Goal: Task Accomplishment & Management: Use online tool/utility

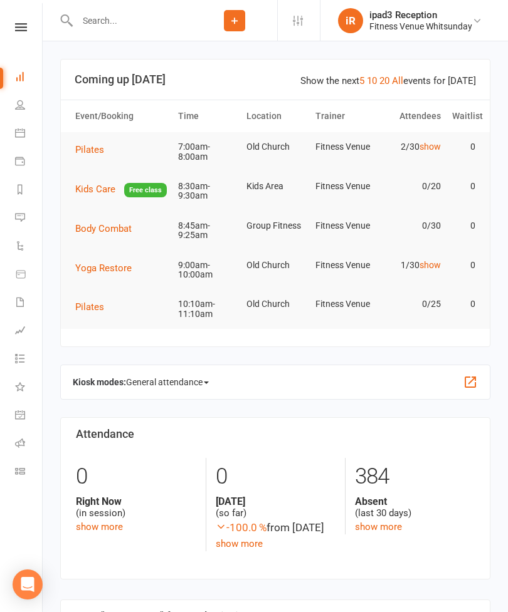
click at [11, 128] on li "Calendar" at bounding box center [21, 134] width 42 height 28
click at [12, 133] on li "Calendar" at bounding box center [21, 134] width 42 height 28
click at [22, 127] on link "Calendar" at bounding box center [29, 134] width 28 height 28
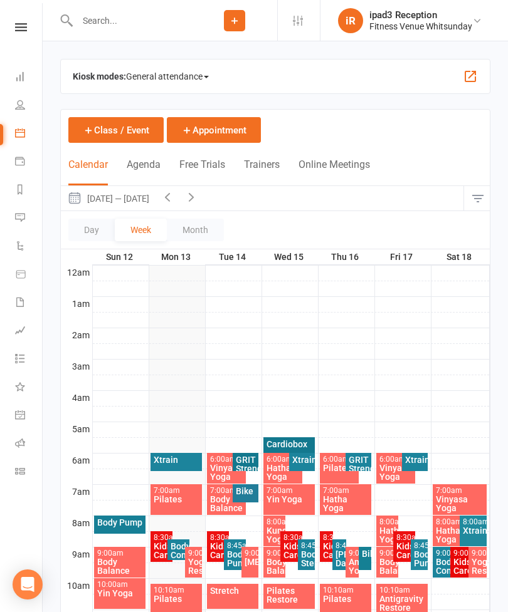
click at [169, 76] on span "General attendance" at bounding box center [167, 76] width 83 height 20
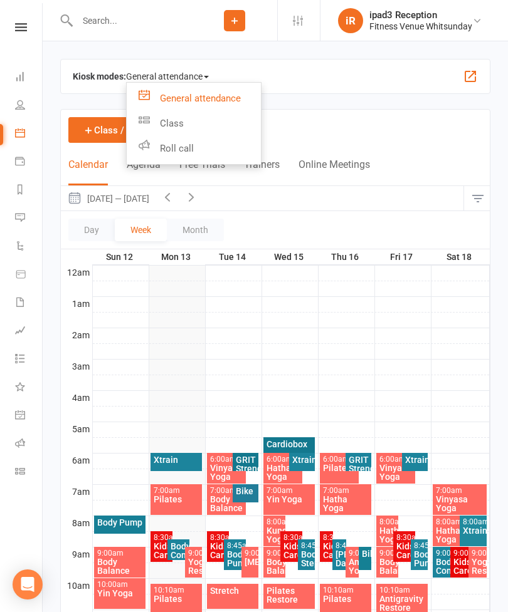
click at [176, 117] on link "Class" at bounding box center [194, 123] width 134 height 25
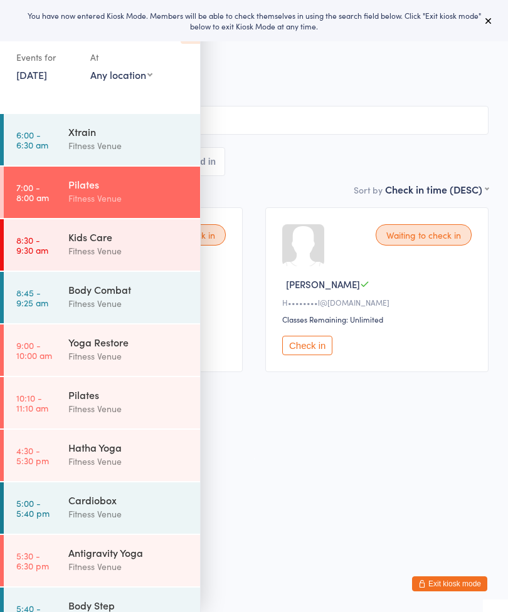
click at [131, 137] on div "Xtrain" at bounding box center [128, 132] width 121 height 14
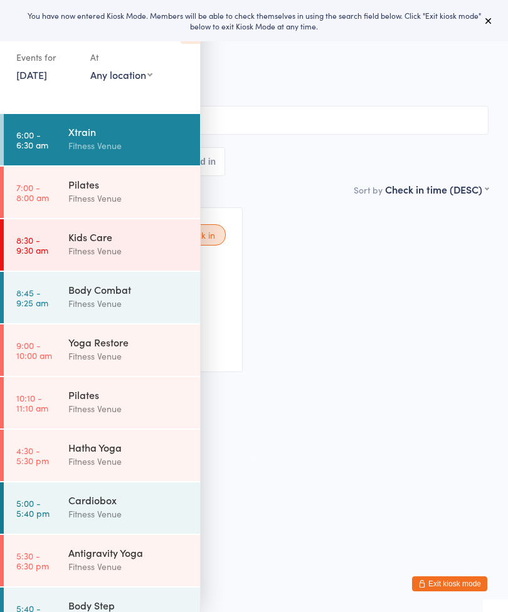
click at [488, 18] on icon at bounding box center [488, 21] width 10 height 10
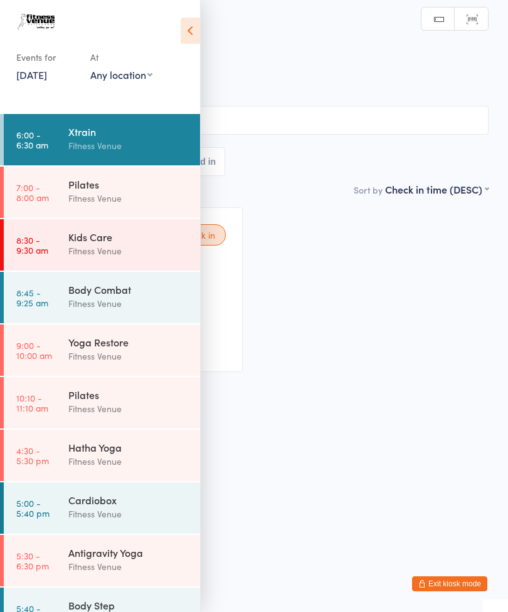
click at [194, 31] on icon at bounding box center [190, 31] width 19 height 26
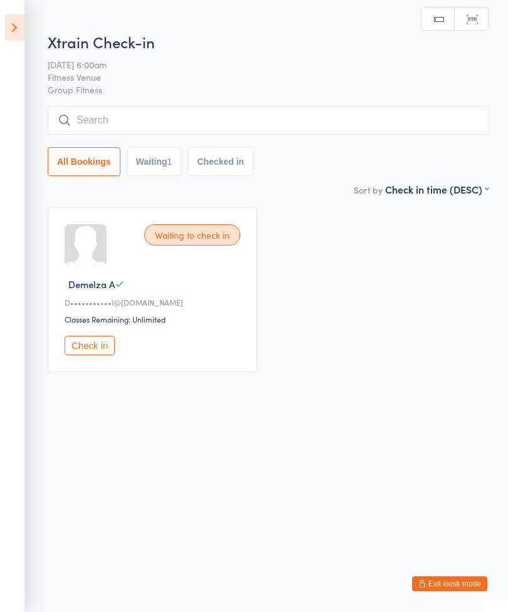
click at [95, 349] on button "Check in" at bounding box center [90, 345] width 50 height 19
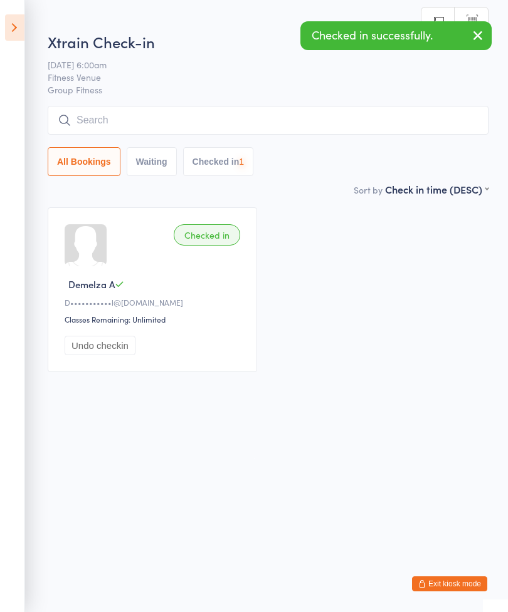
click at [158, 120] on input "search" at bounding box center [268, 120] width 441 height 29
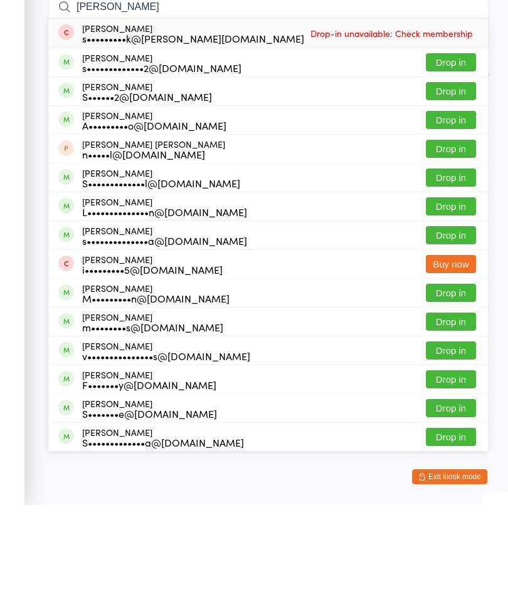
type input "Sandy"
click at [449, 160] on button "Drop in" at bounding box center [451, 169] width 50 height 18
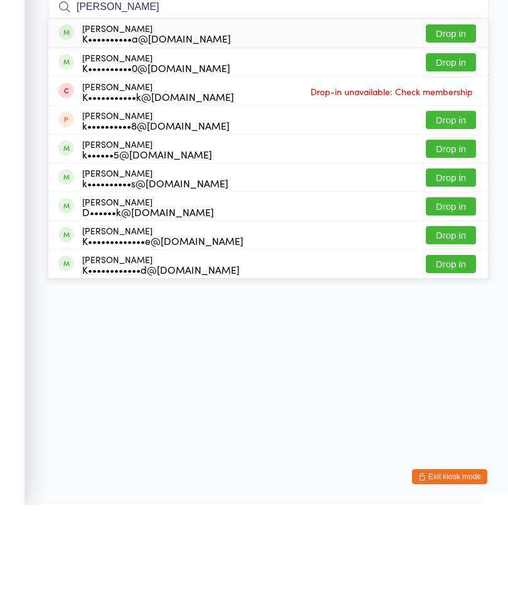
type input "Kristy"
click at [451, 362] on button "Drop in" at bounding box center [451, 371] width 50 height 18
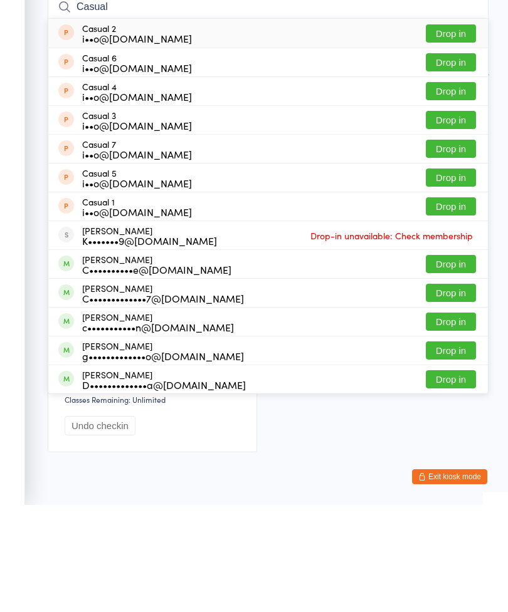
type input "Casual"
click at [454, 132] on button "Drop in" at bounding box center [451, 141] width 50 height 18
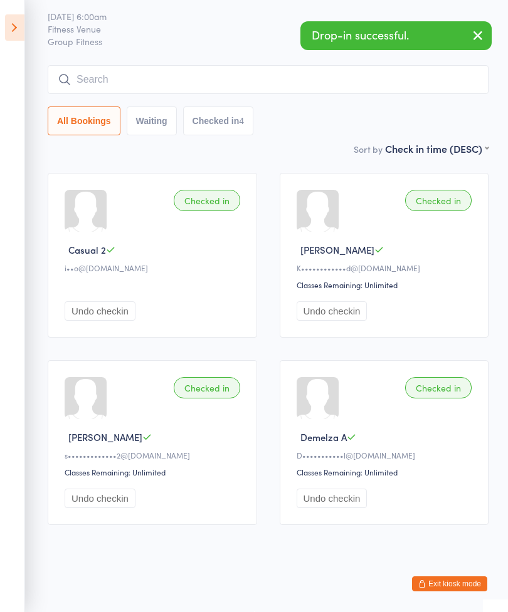
click at [251, 70] on input "search" at bounding box center [268, 79] width 441 height 29
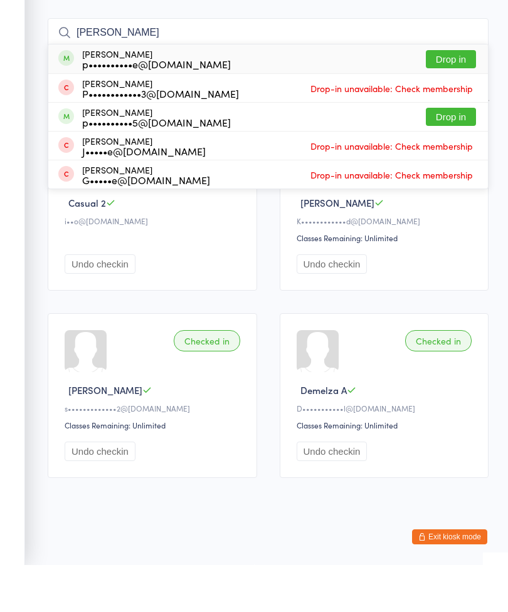
type input "Paige"
click at [448, 97] on button "Drop in" at bounding box center [451, 106] width 50 height 18
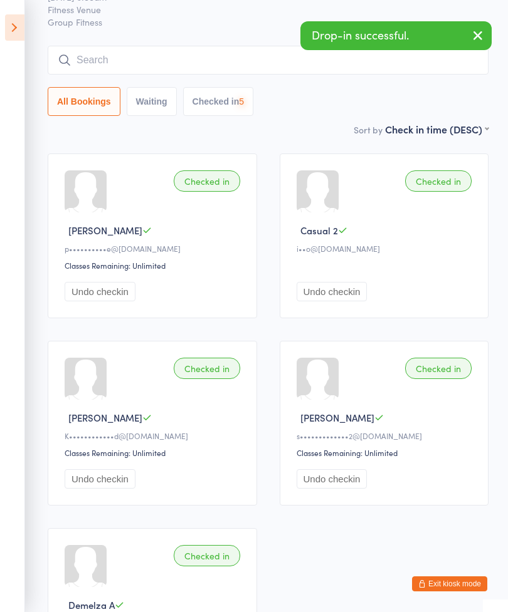
click at [200, 61] on input "search" at bounding box center [268, 60] width 441 height 29
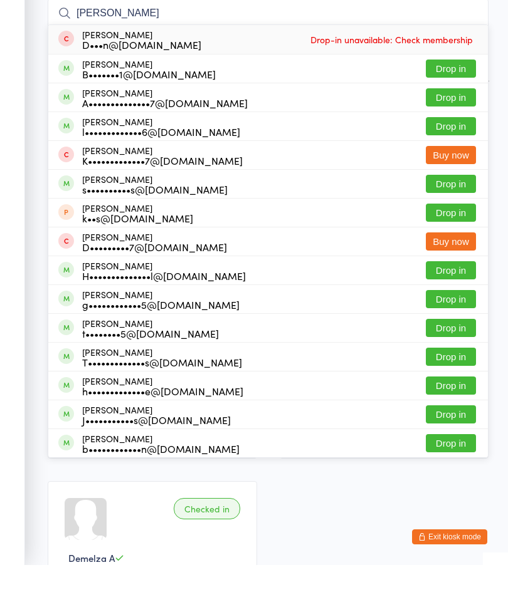
type input "Hart"
click at [459, 107] on button "Drop in" at bounding box center [451, 116] width 50 height 18
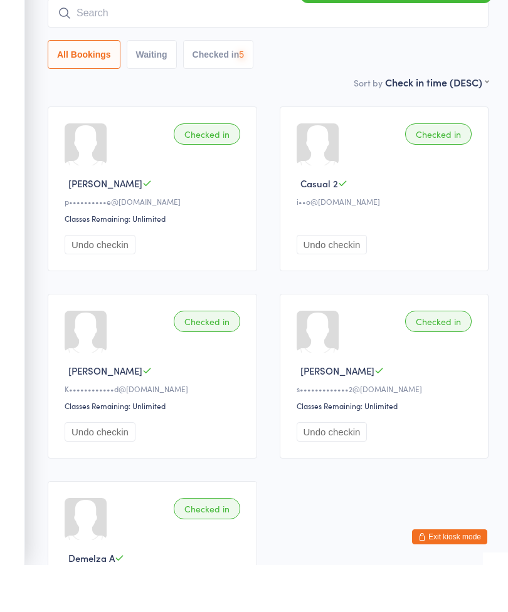
click at [300, 46] on input "search" at bounding box center [268, 60] width 441 height 29
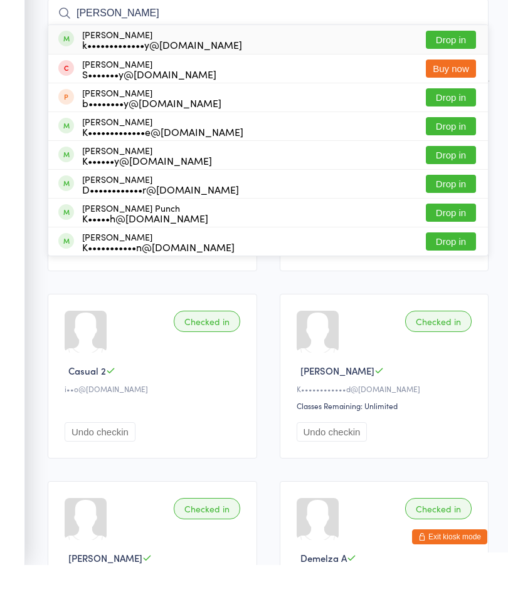
type input "Kelsey"
click at [454, 78] on button "Drop in" at bounding box center [451, 87] width 50 height 18
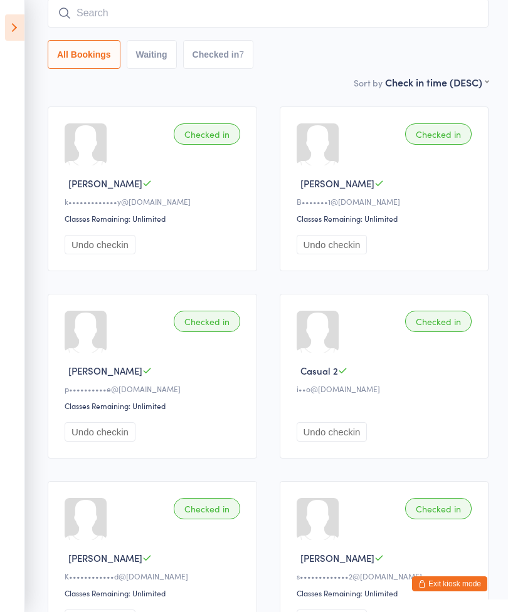
click at [320, 8] on input "search" at bounding box center [268, 13] width 441 height 29
click at [19, 23] on icon at bounding box center [14, 27] width 19 height 26
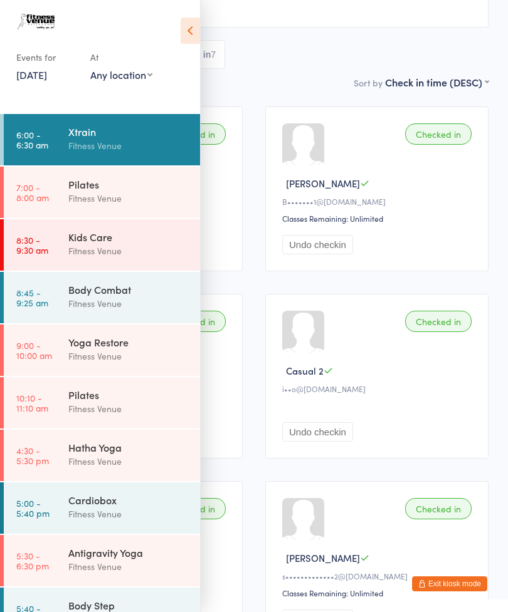
click at [117, 189] on div "Pilates" at bounding box center [128, 184] width 121 height 14
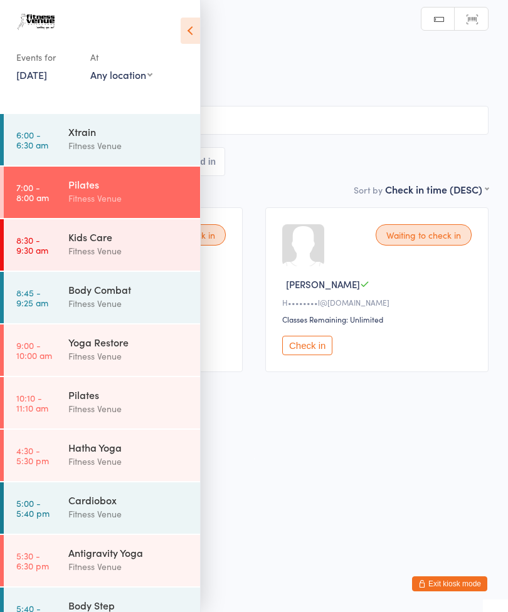
click at [191, 28] on icon at bounding box center [190, 31] width 19 height 26
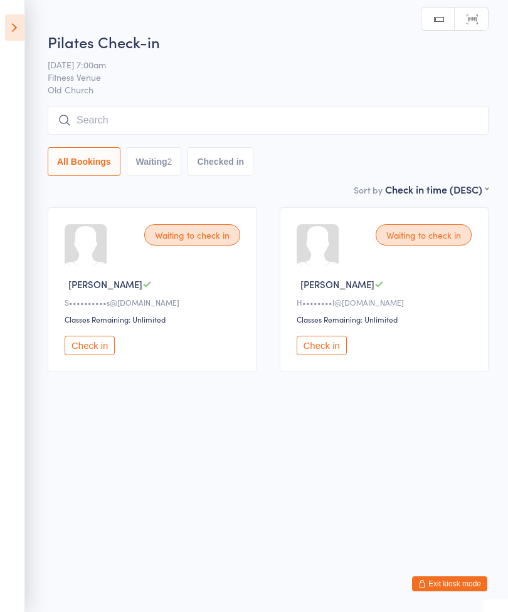
click at [95, 349] on button "Check in" at bounding box center [90, 345] width 50 height 19
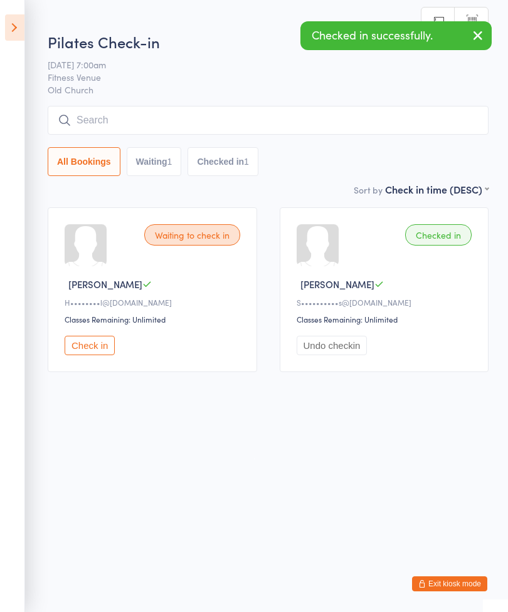
click at [89, 343] on button "Check in" at bounding box center [90, 345] width 50 height 19
click at [202, 121] on input "search" at bounding box center [268, 120] width 441 height 29
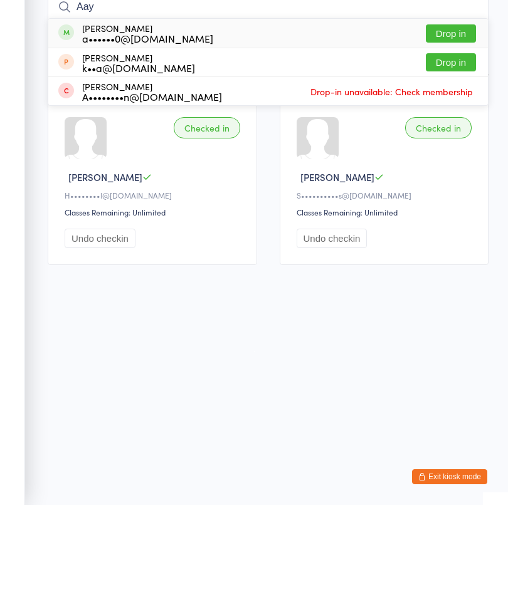
type input "Aay"
click at [448, 132] on button "Drop in" at bounding box center [451, 141] width 50 height 18
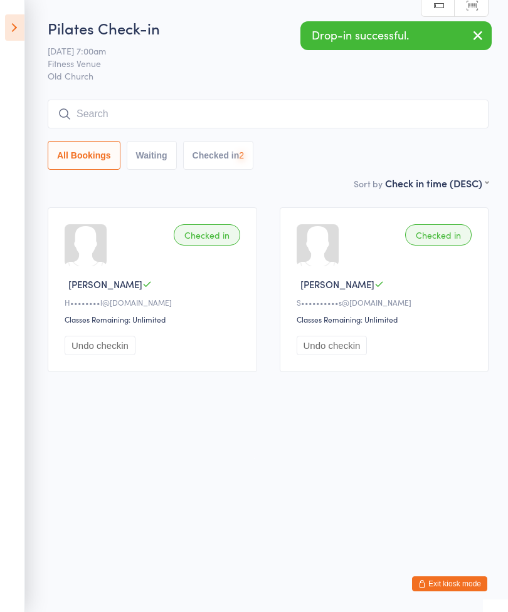
click at [292, 110] on input "search" at bounding box center [268, 114] width 441 height 29
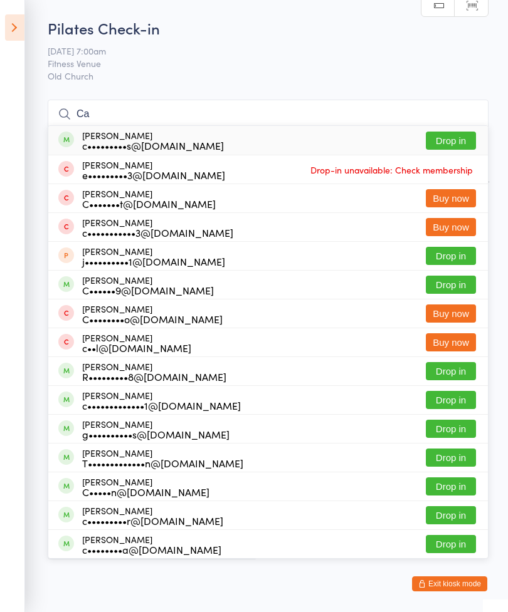
type input "C"
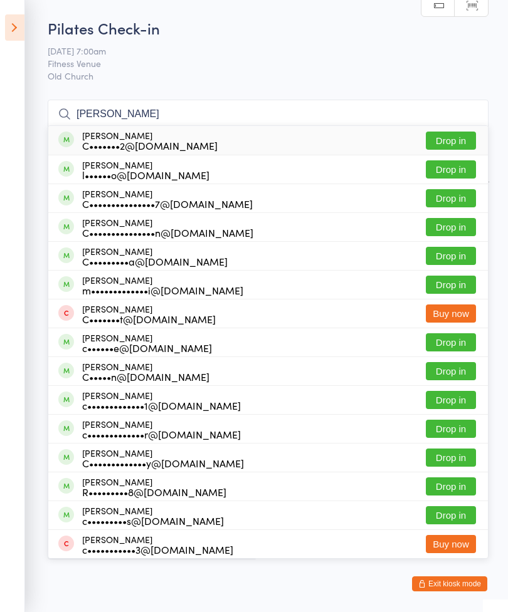
type input "Caroline"
click at [454, 253] on button "Drop in" at bounding box center [451, 256] width 50 height 18
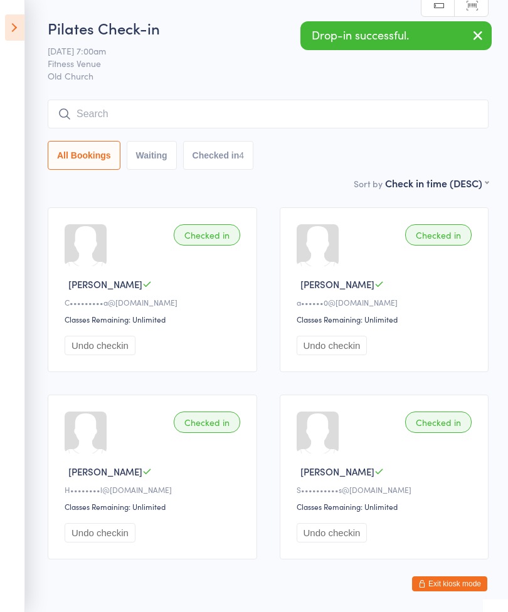
click at [227, 122] on input "search" at bounding box center [268, 114] width 441 height 29
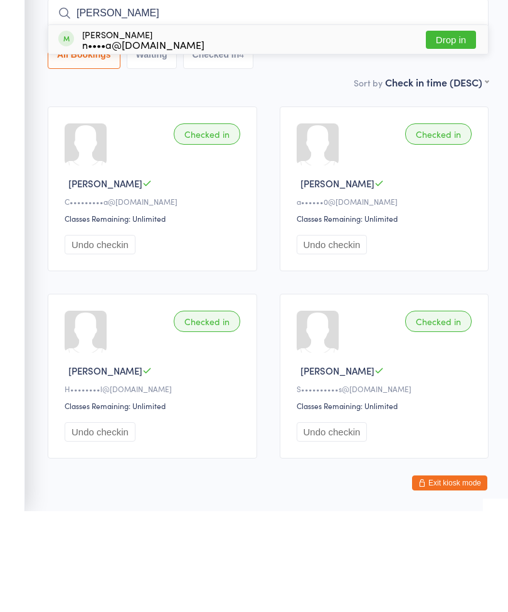
type input "Higgin"
click at [457, 132] on button "Drop in" at bounding box center [451, 141] width 50 height 18
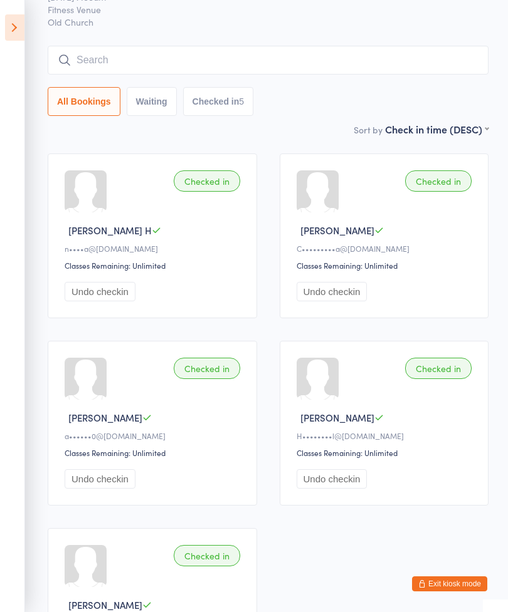
click at [478, 32] on div "Pilates Check-in 13 Oct 7:00am Fitness Venue Old Church Manual search Scanner i…" at bounding box center [268, 43] width 441 height 159
click at [308, 56] on input "search" at bounding box center [268, 60] width 441 height 29
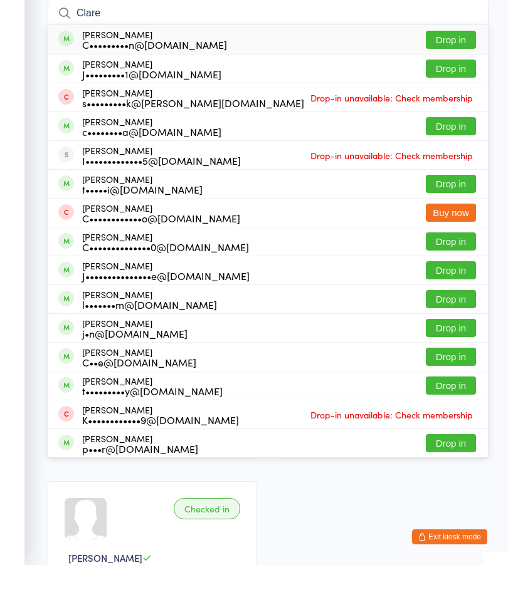
type input "Clare"
click at [450, 78] on button "Drop in" at bounding box center [451, 87] width 50 height 18
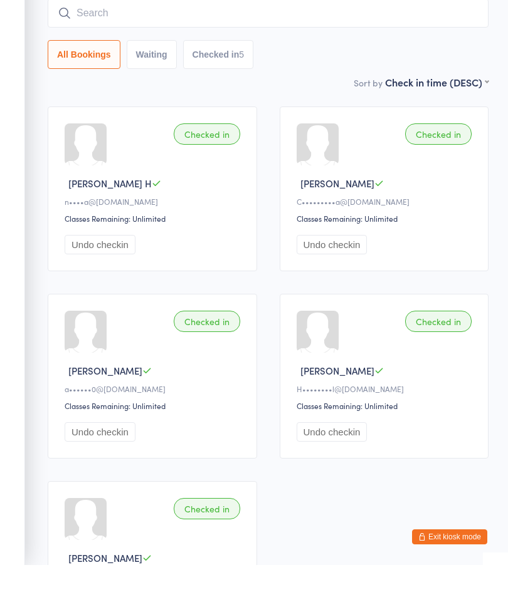
scroll to position [101, 0]
